Goal: Task Accomplishment & Management: Manage account settings

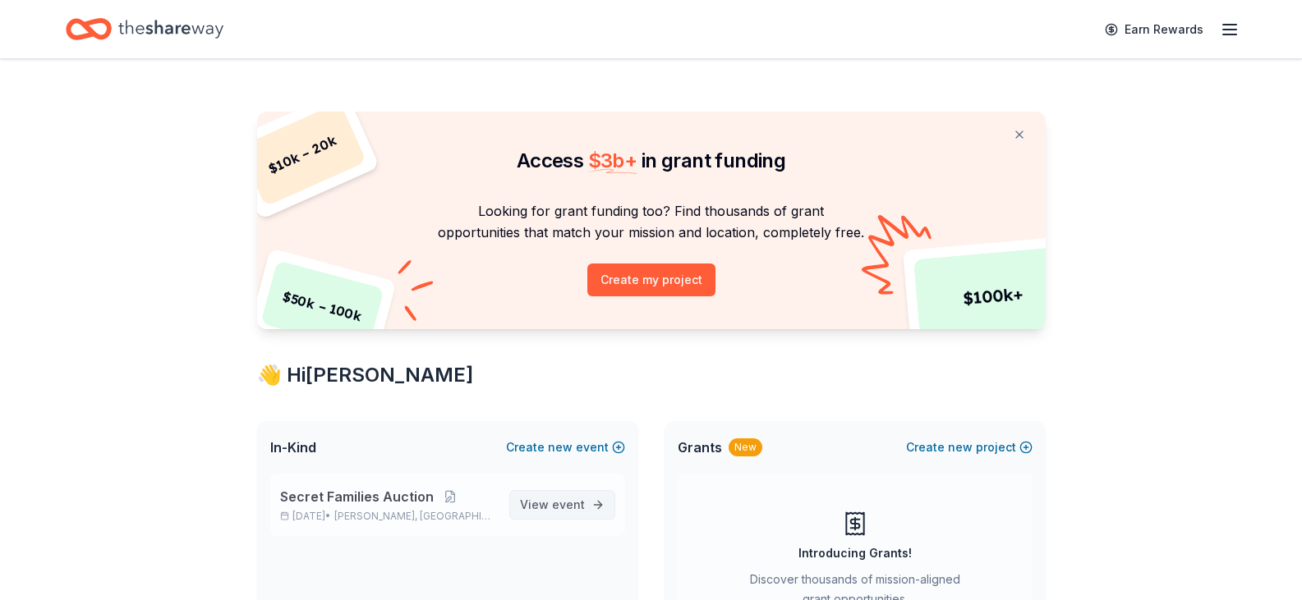
click at [538, 492] on link "View event" at bounding box center [562, 505] width 106 height 30
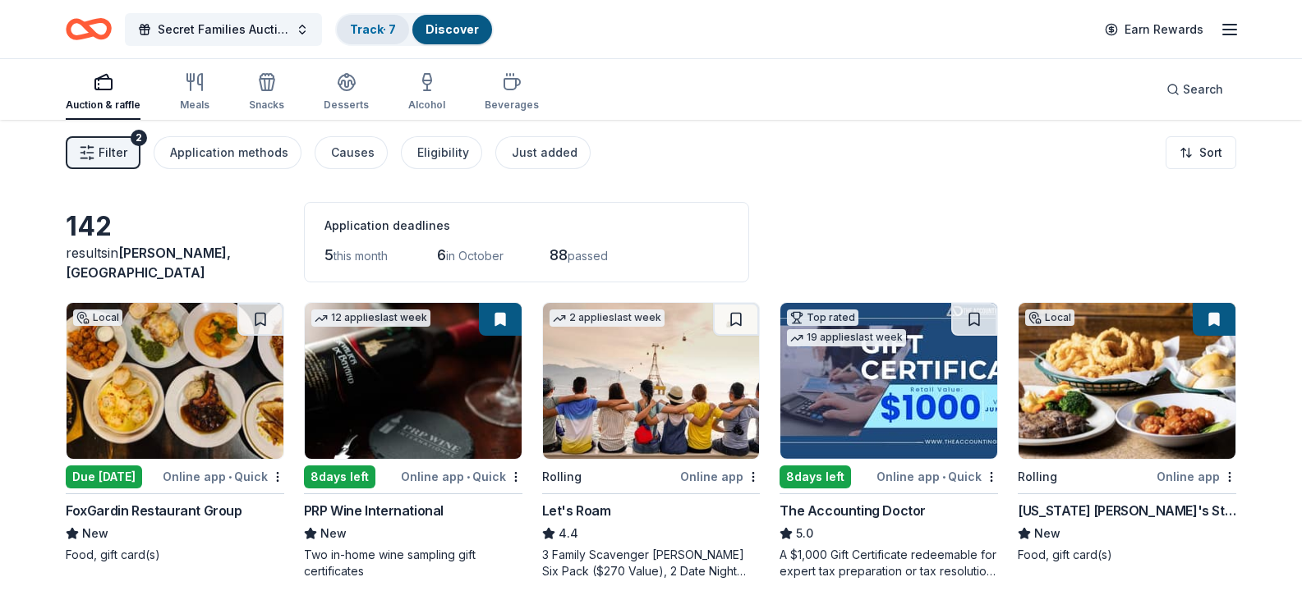
click at [374, 29] on link "Track · 7" at bounding box center [373, 29] width 46 height 14
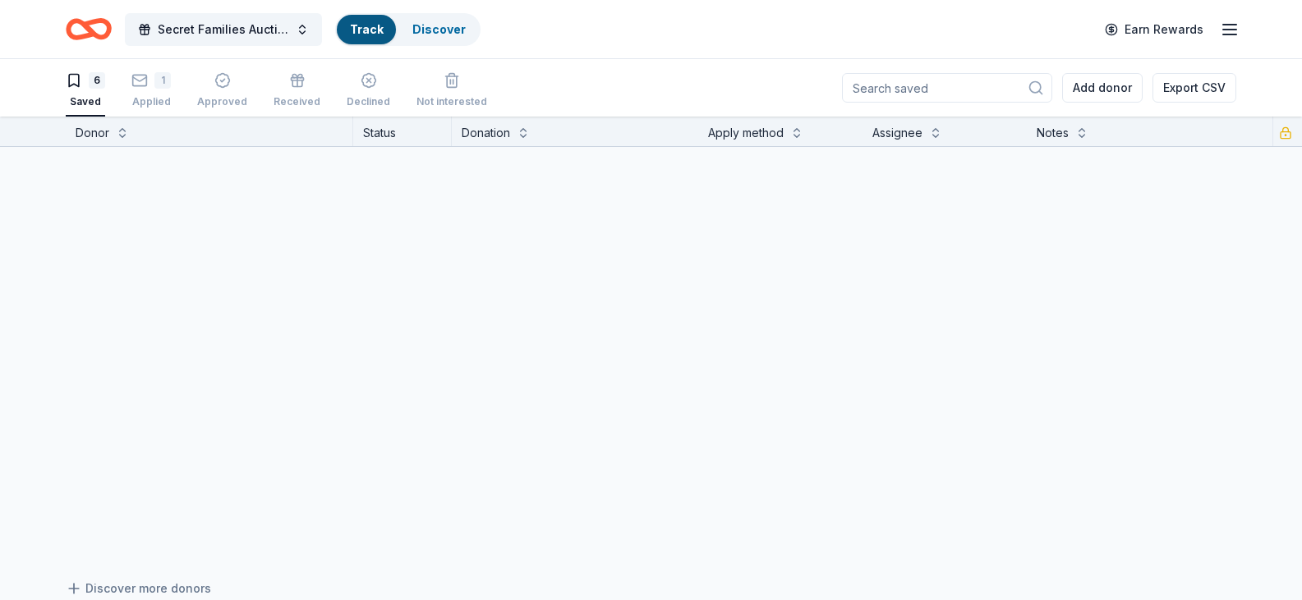
scroll to position [1, 0]
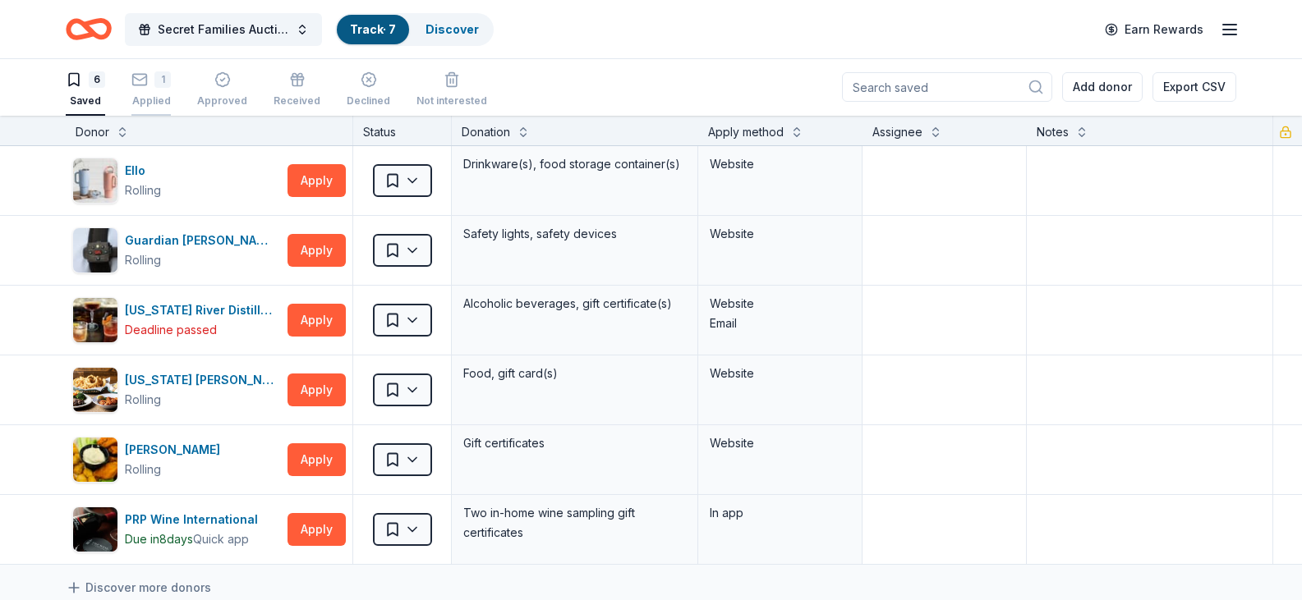
click at [156, 85] on div "1" at bounding box center [162, 79] width 16 height 16
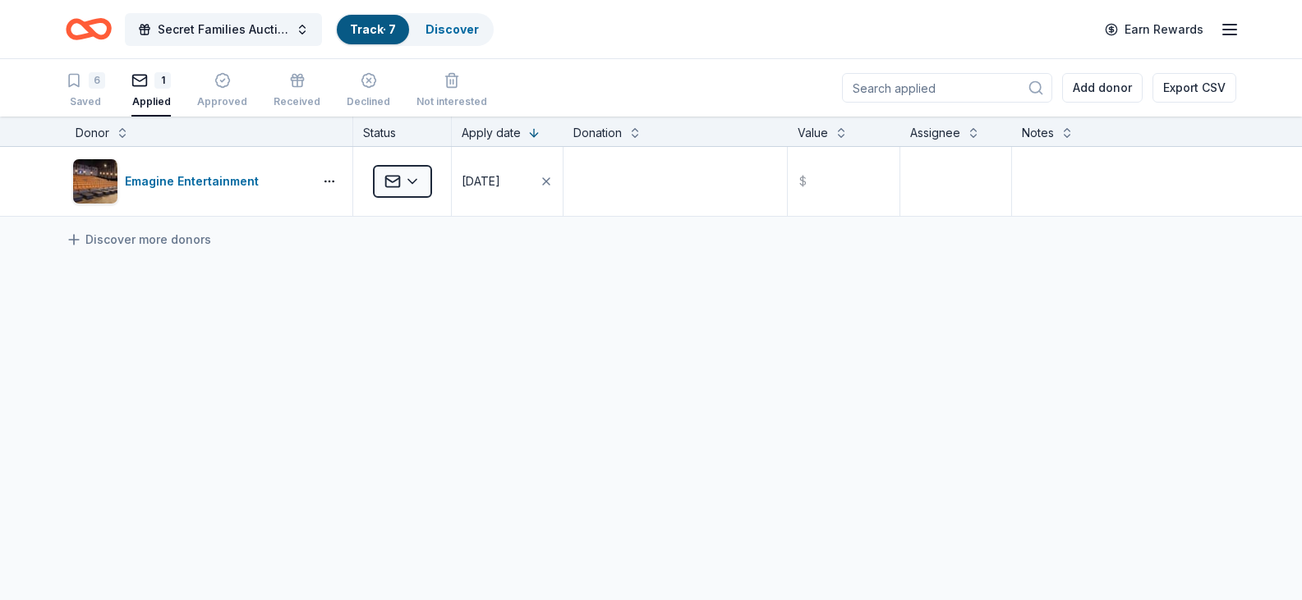
click at [1224, 27] on icon "button" at bounding box center [1229, 30] width 20 height 20
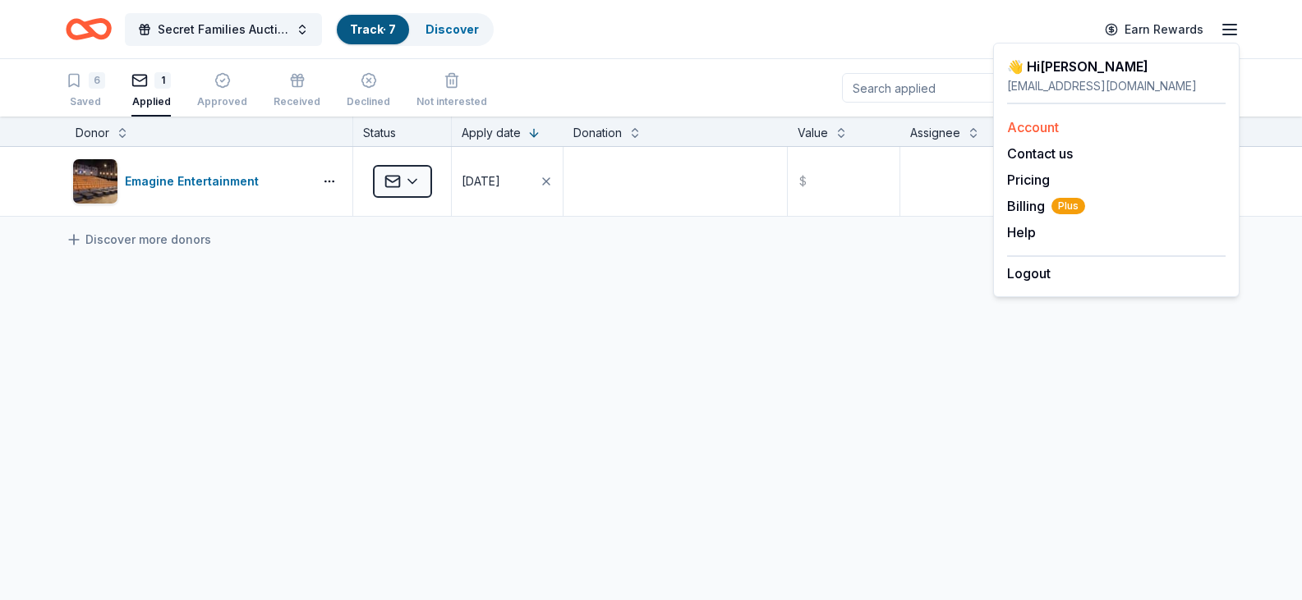
click at [1015, 125] on link "Account" at bounding box center [1033, 127] width 52 height 16
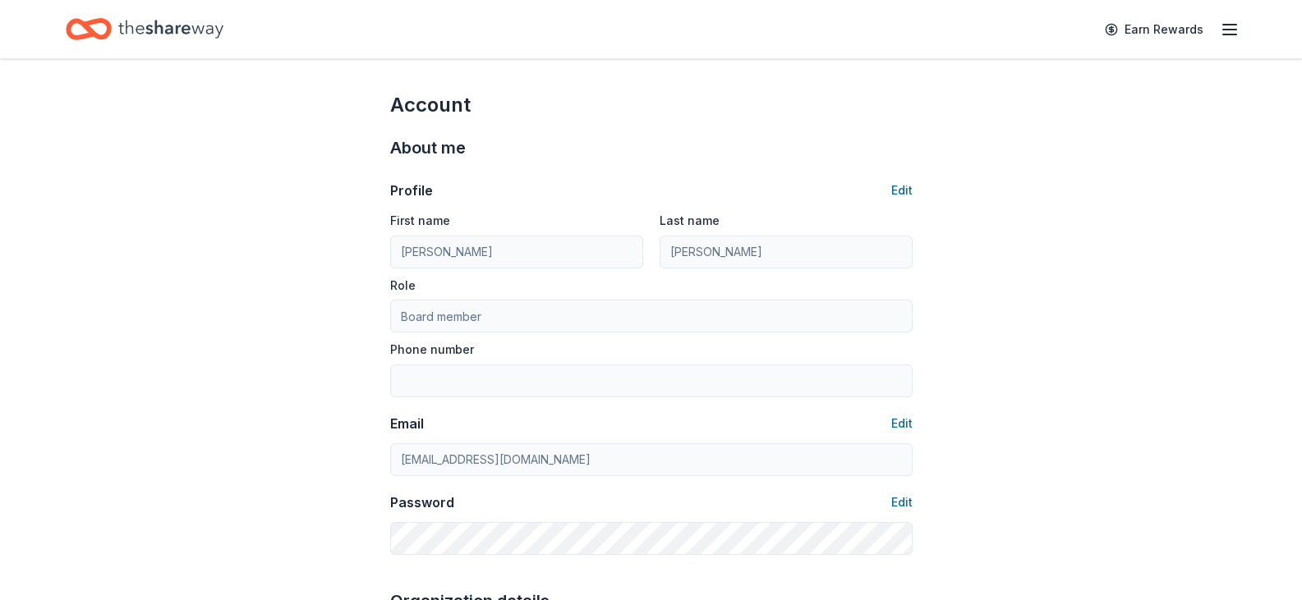
click at [1225, 33] on icon "button" at bounding box center [1229, 30] width 20 height 20
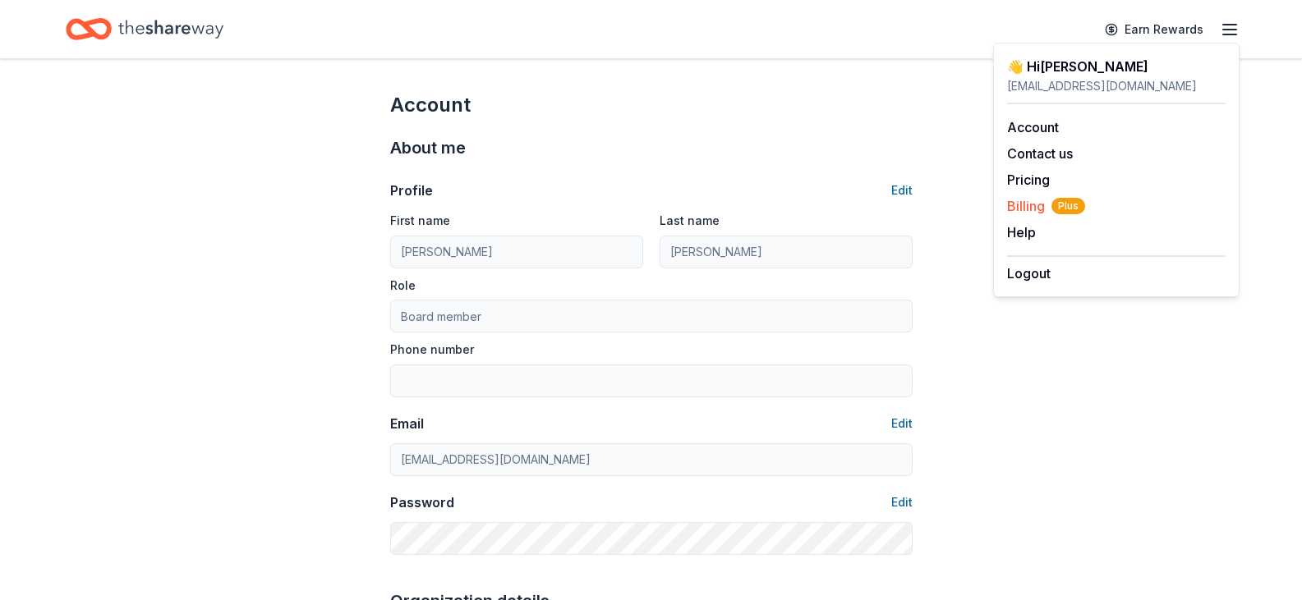
click at [1021, 204] on span "Billing Plus" at bounding box center [1046, 206] width 78 height 20
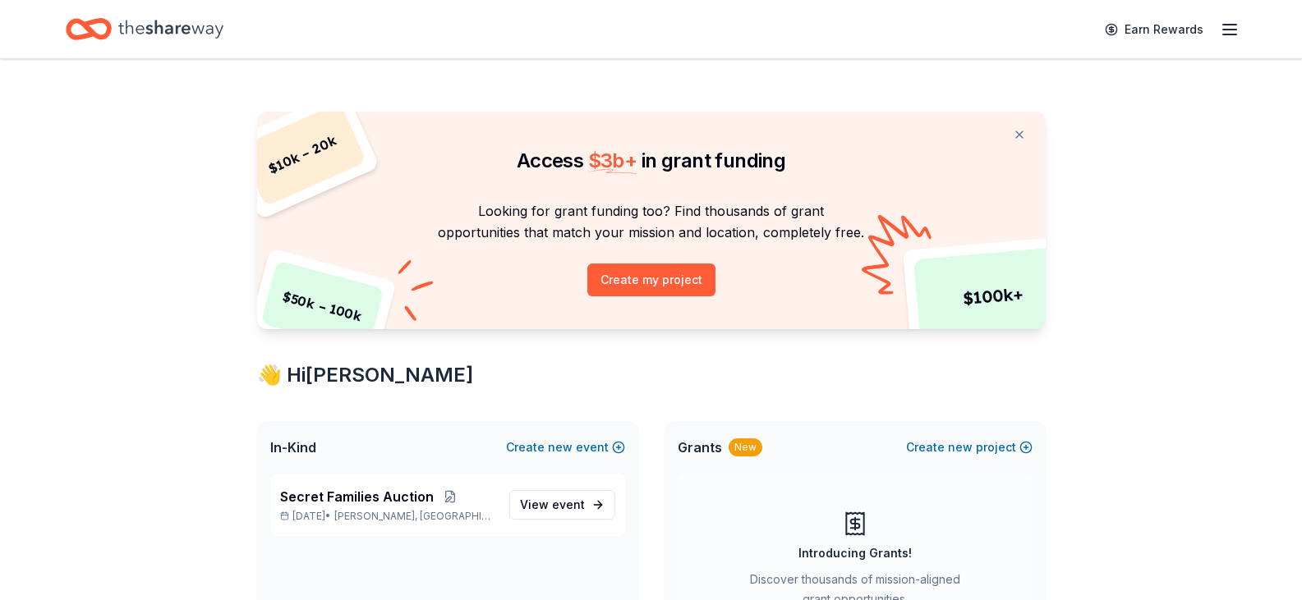
click at [1231, 28] on icon "button" at bounding box center [1229, 30] width 20 height 20
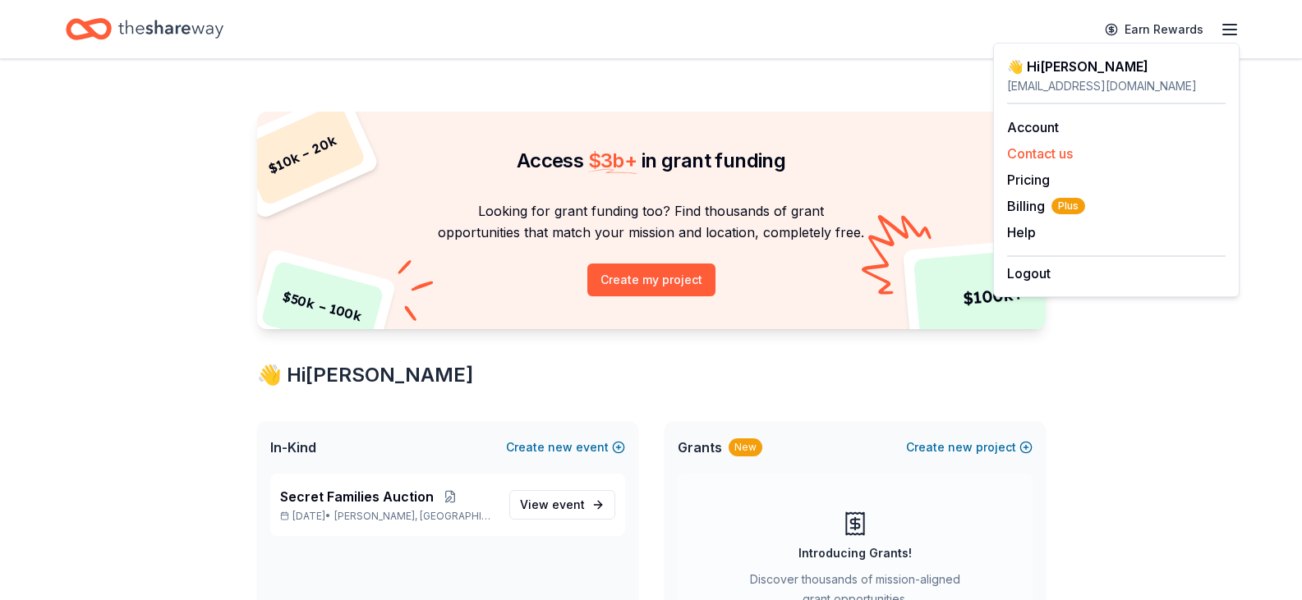
click at [1037, 149] on button "Contact us" at bounding box center [1040, 154] width 66 height 20
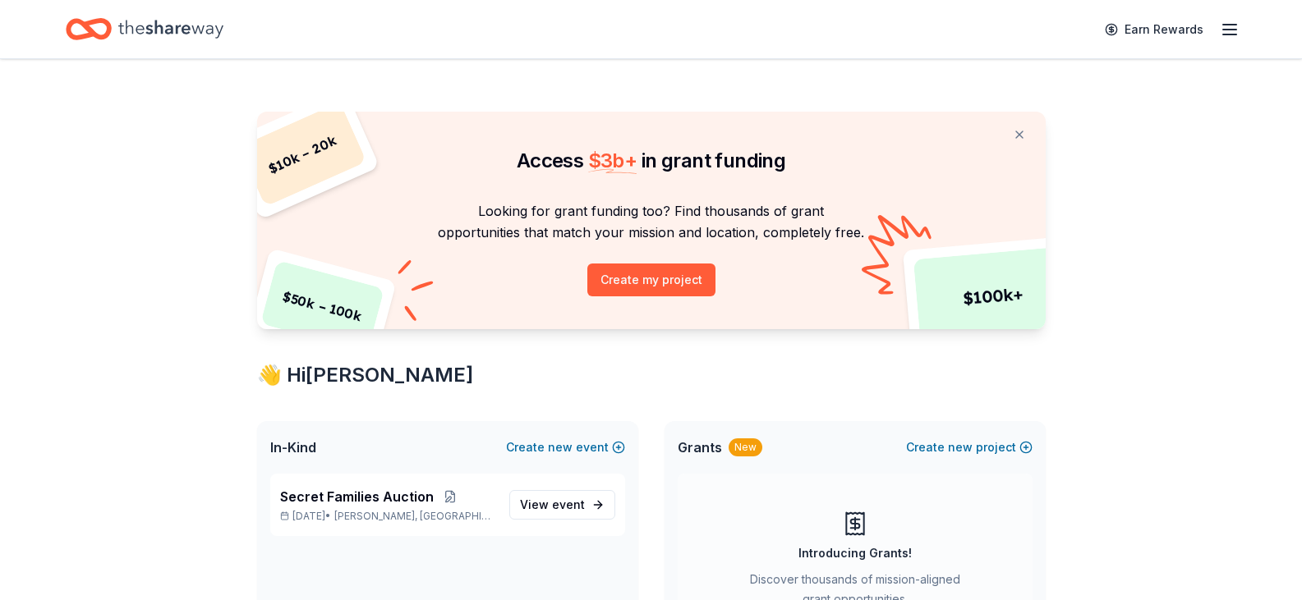
click at [1229, 33] on icon "button" at bounding box center [1229, 30] width 20 height 20
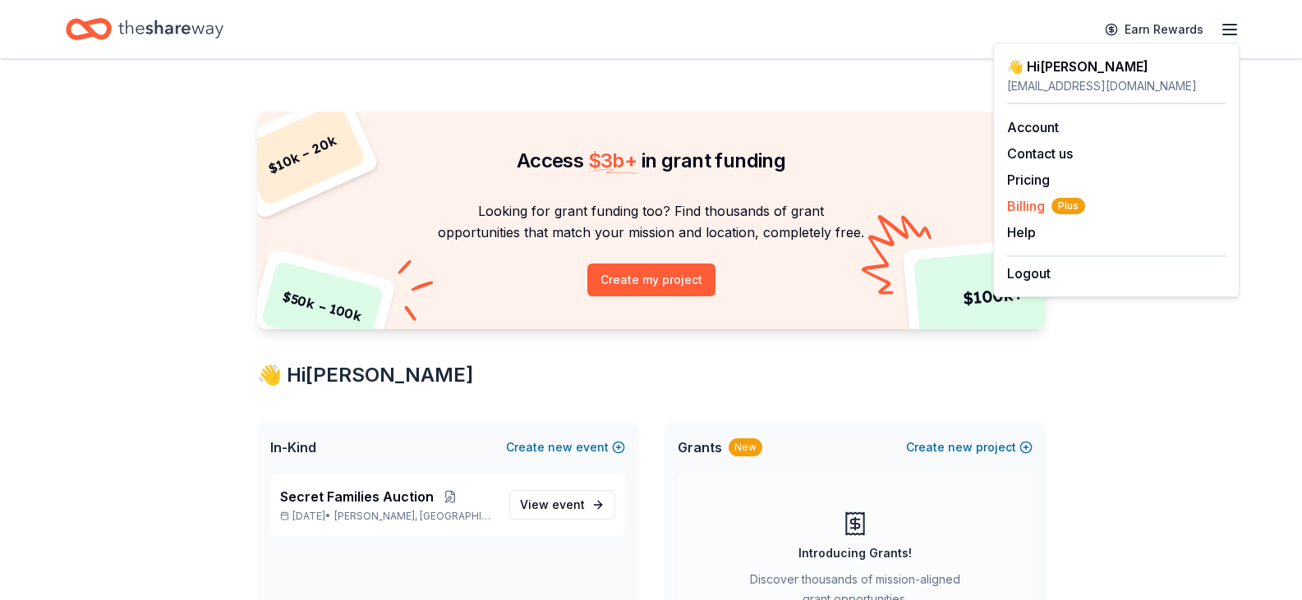
click at [1047, 209] on span "Billing Plus" at bounding box center [1046, 206] width 78 height 20
